Goal: Information Seeking & Learning: Compare options

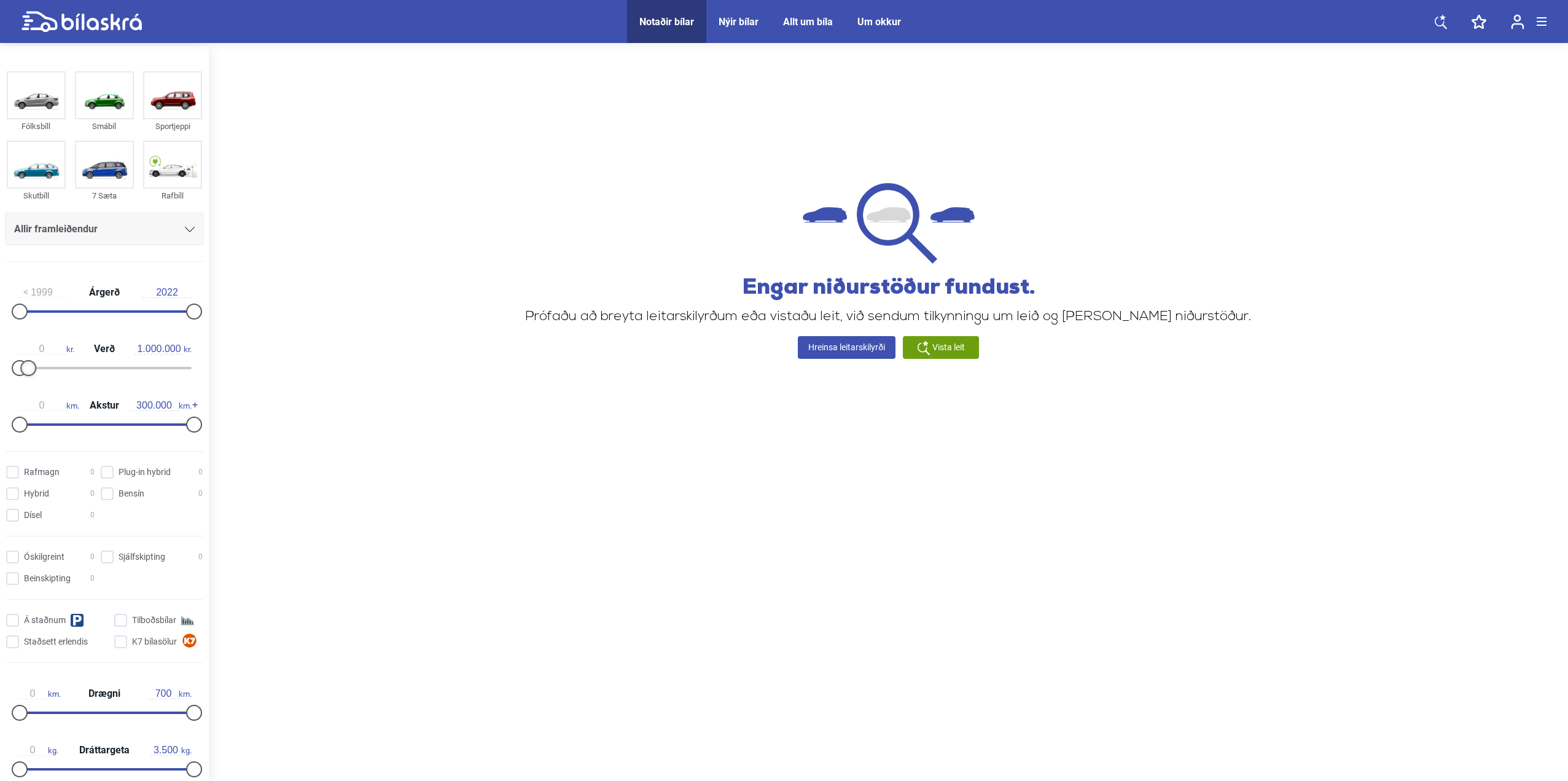
type input "900.000"
drag, startPoint x: 22, startPoint y: 370, endPoint x: 29, endPoint y: 370, distance: 7.0
click at [29, 370] on div at bounding box center [28, 368] width 16 height 16
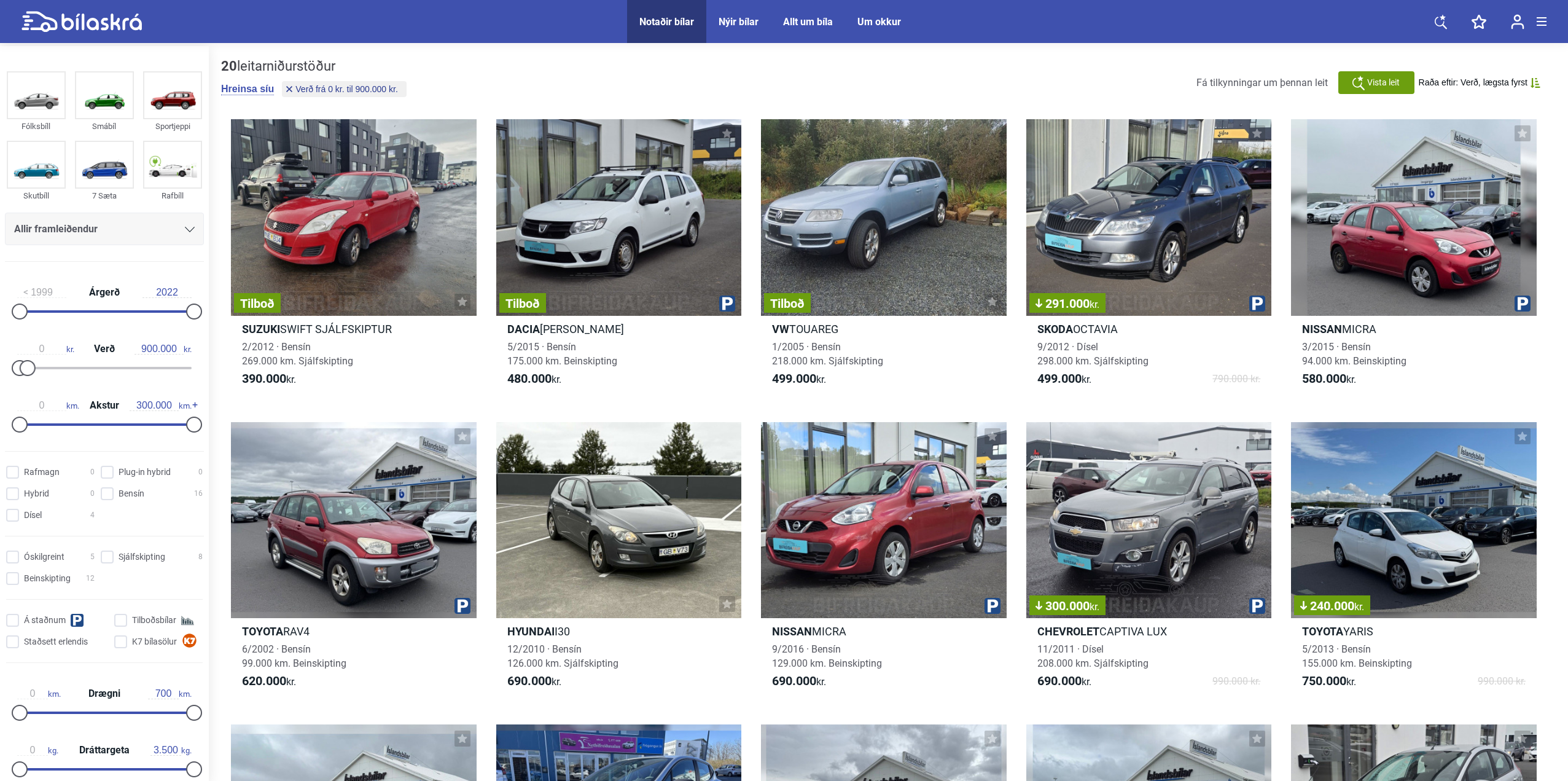
click at [49, 424] on div at bounding box center [105, 425] width 174 height 2
type input "0"
drag, startPoint x: 54, startPoint y: 422, endPoint x: 0, endPoint y: 418, distance: 54.1
click at [0, 418] on div "1999 Árgerð 2022 0 kr. Verð 900.000 kr. 0 km. Akstur 300.000 km." at bounding box center [104, 356] width 209 height 169
drag, startPoint x: 193, startPoint y: 427, endPoint x: 107, endPoint y: 424, distance: 86.1
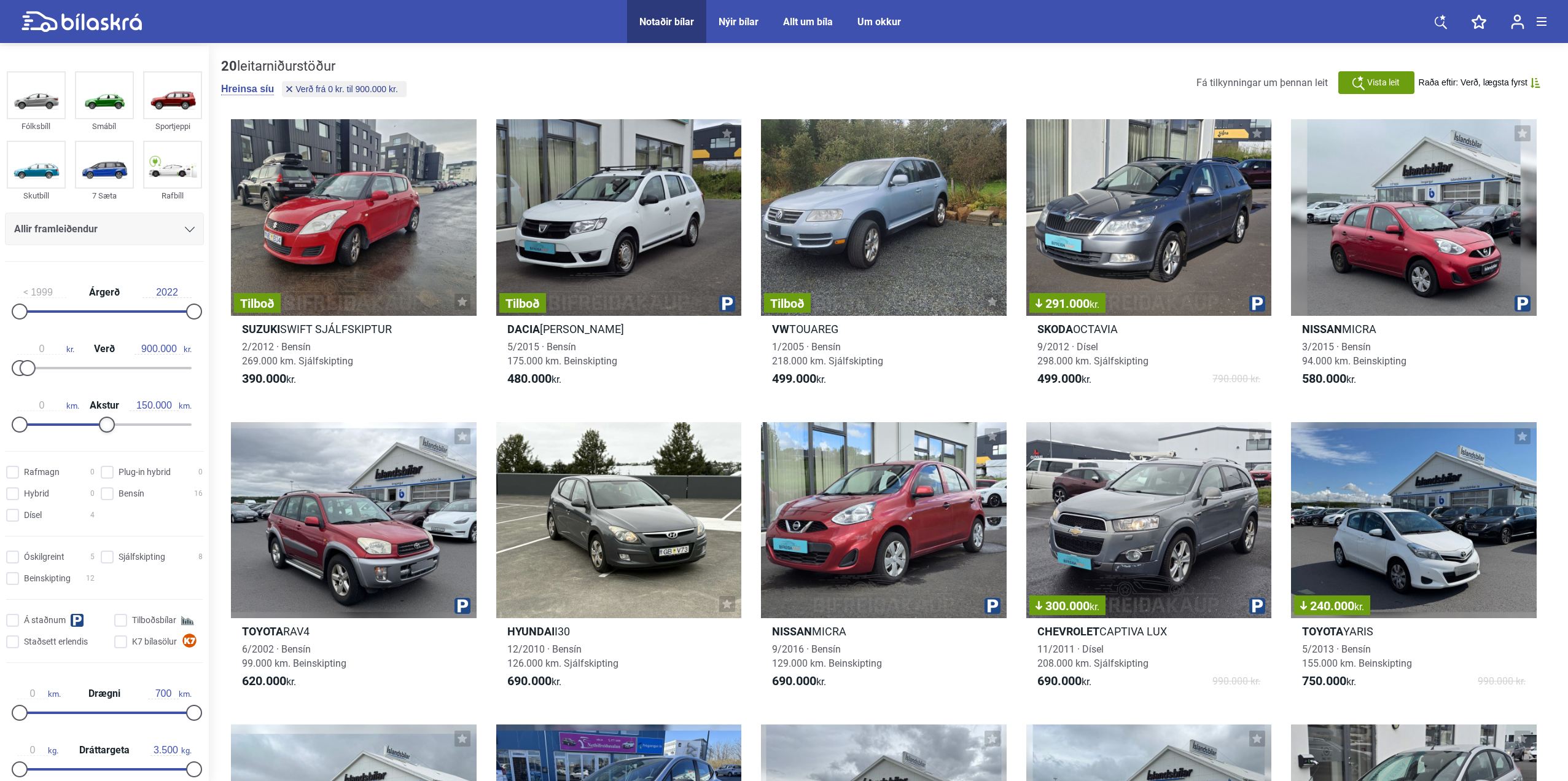
click at [107, 424] on div at bounding box center [107, 425] width 16 height 16
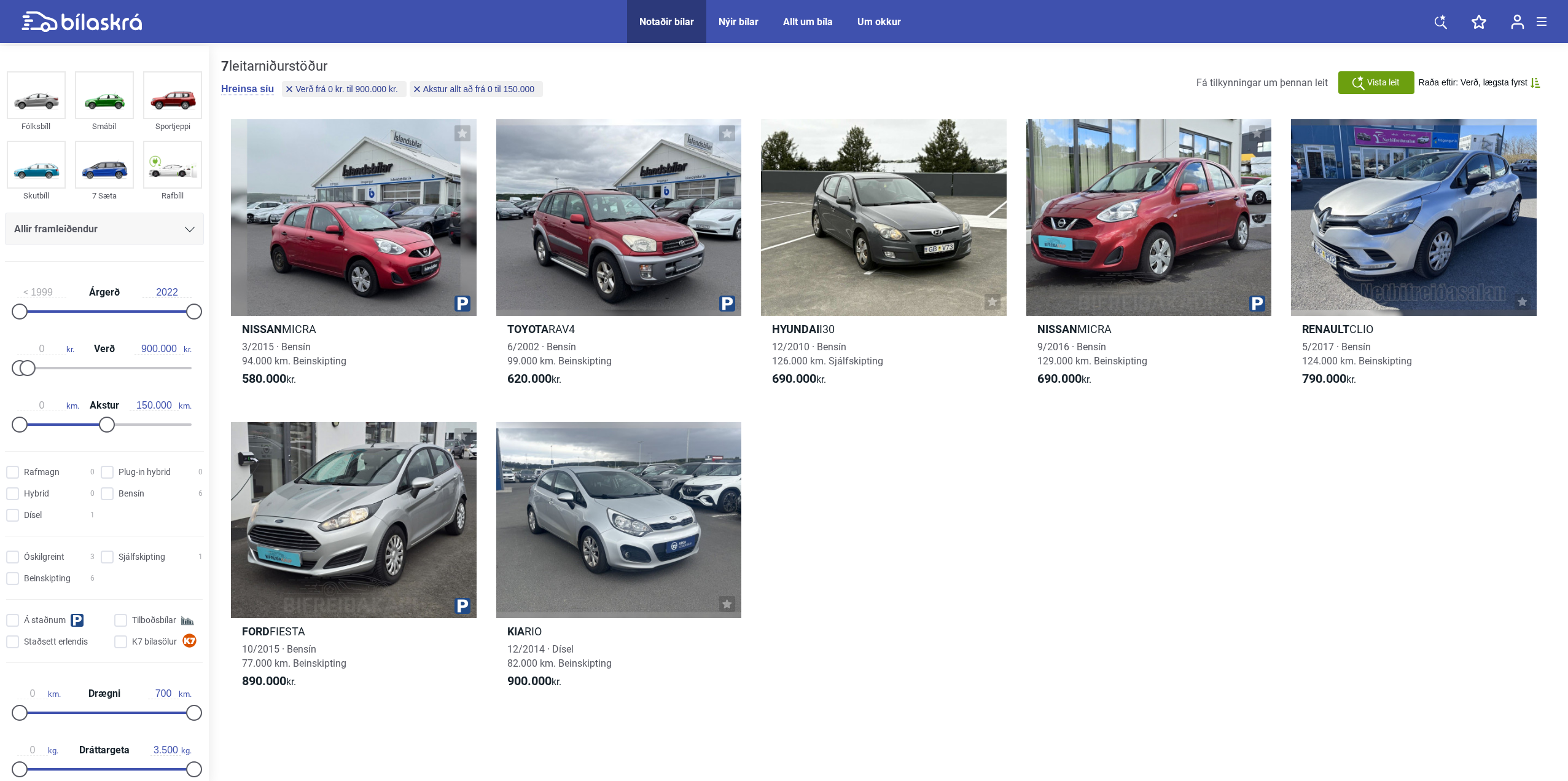
type input "300.000"
